Goal: Information Seeking & Learning: Learn about a topic

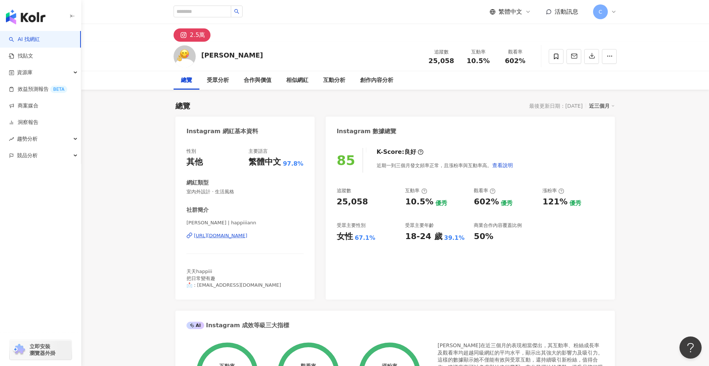
click at [233, 237] on div "[URL][DOMAIN_NAME]" at bounding box center [221, 236] width 54 height 7
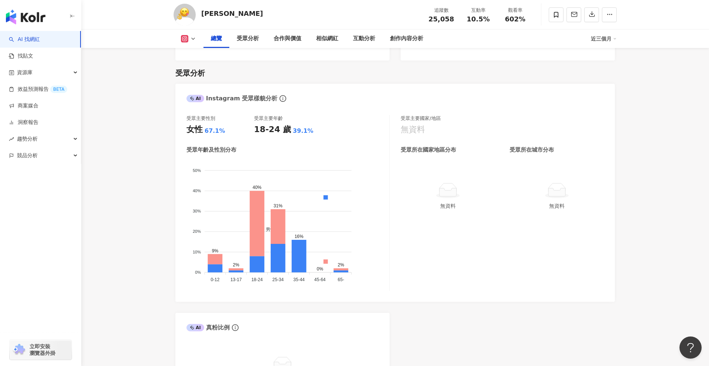
scroll to position [528, 0]
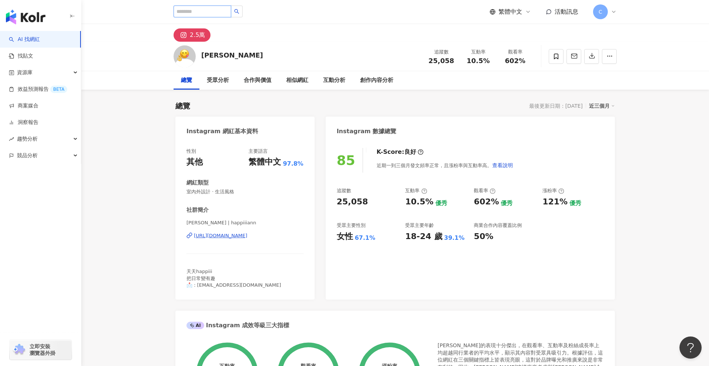
click at [213, 11] on input "search" at bounding box center [202, 12] width 58 height 12
paste input "**********"
type input "**********"
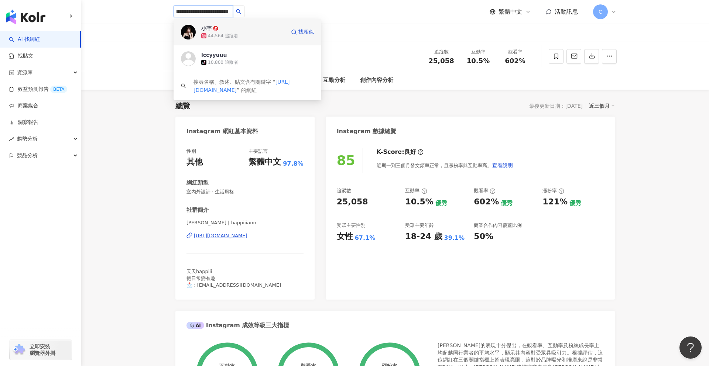
click at [216, 34] on div "44,564 追蹤者" at bounding box center [223, 36] width 30 height 6
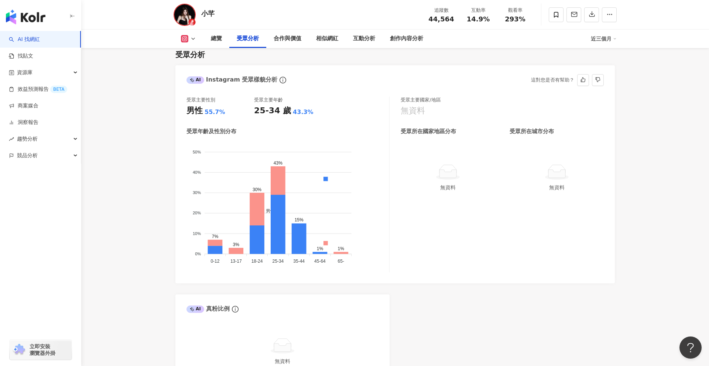
scroll to position [583, 0]
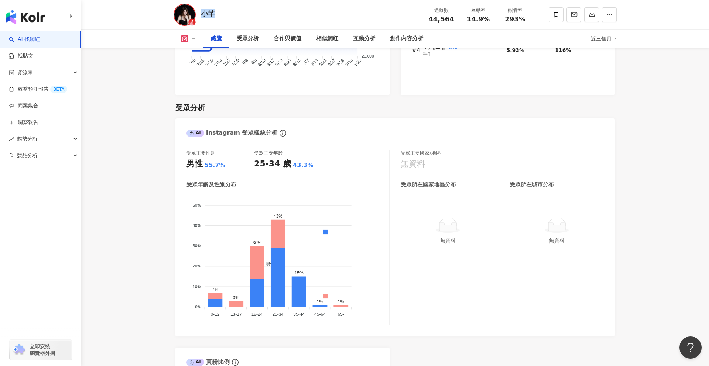
drag, startPoint x: 230, startPoint y: 12, endPoint x: 200, endPoint y: 9, distance: 30.0
click at [200, 9] on div "小芊 追蹤數 44,564 互動率 14.9% 觀看率 293%" at bounding box center [395, 14] width 472 height 29
copy div "小芊"
click at [288, 16] on div "小芊 追蹤數 44,564 互動率 14.9% 觀看率 293%" at bounding box center [395, 14] width 472 height 29
drag, startPoint x: 227, startPoint y: 16, endPoint x: 204, endPoint y: 15, distance: 23.6
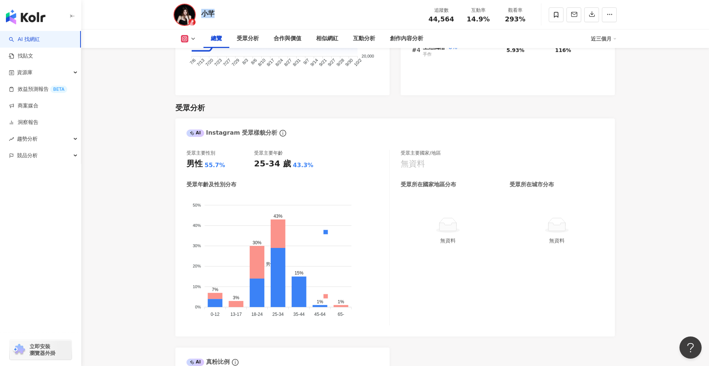
click at [204, 15] on div "小芊 追蹤數 44,564 互動率 14.9% 觀看率 293%" at bounding box center [395, 14] width 472 height 29
copy div "小芊"
click at [230, 11] on div "小芊 追蹤數 44,564 互動率 14.9% 觀看率 293%" at bounding box center [395, 14] width 472 height 29
drag, startPoint x: 203, startPoint y: 12, endPoint x: 217, endPoint y: 11, distance: 14.8
click at [217, 11] on div "小芊 追蹤數 44,564 互動率 14.9% 觀看率 293%" at bounding box center [395, 14] width 472 height 29
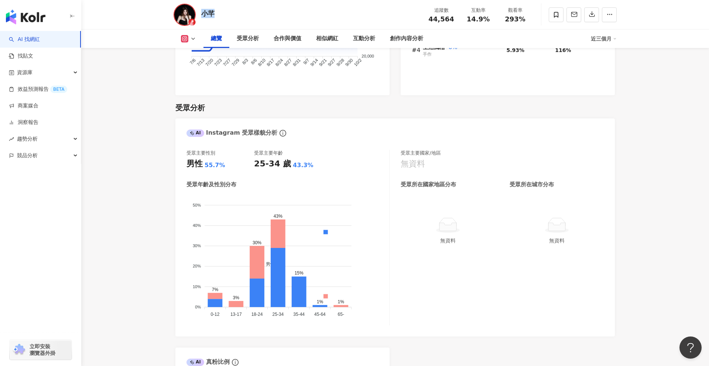
copy div "小芊"
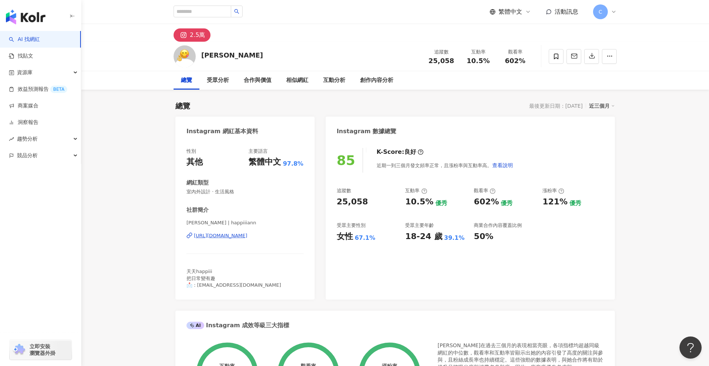
click at [247, 236] on div "[URL][DOMAIN_NAME]" at bounding box center [221, 236] width 54 height 7
drag, startPoint x: 245, startPoint y: 226, endPoint x: 209, endPoint y: 223, distance: 36.3
click at [209, 223] on span "[PERSON_NAME] | happiiiann" at bounding box center [244, 223] width 117 height 7
copy span "happiiiann"
